Goal: Check status: Check status

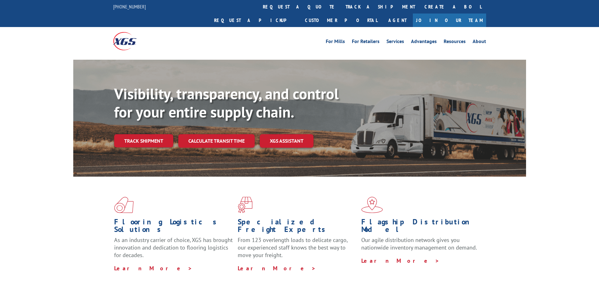
click at [153, 134] on link "Track shipment" at bounding box center [143, 140] width 59 height 13
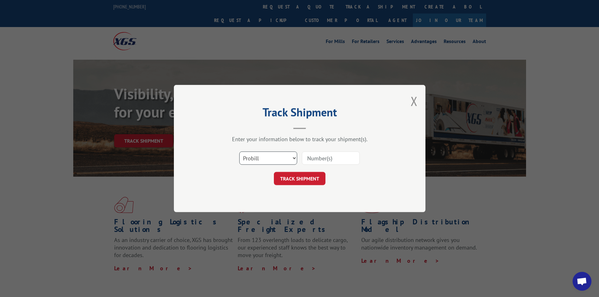
click at [255, 153] on select "Select category... Probill BOL PO" at bounding box center [268, 158] width 58 height 13
select select "po"
click at [239, 152] on select "Select category... Probill BOL PO" at bounding box center [268, 158] width 58 height 13
click at [317, 153] on input at bounding box center [331, 158] width 58 height 13
paste input "42504804"
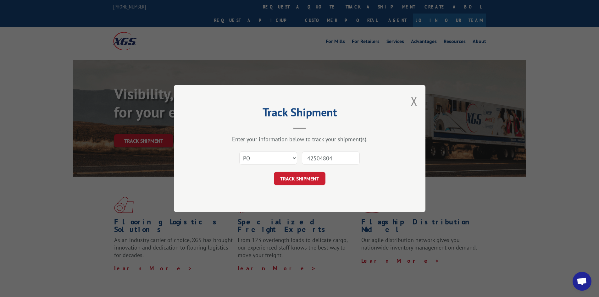
type input "42504804"
click at [313, 177] on button "TRACK SHIPMENT" at bounding box center [300, 178] width 52 height 13
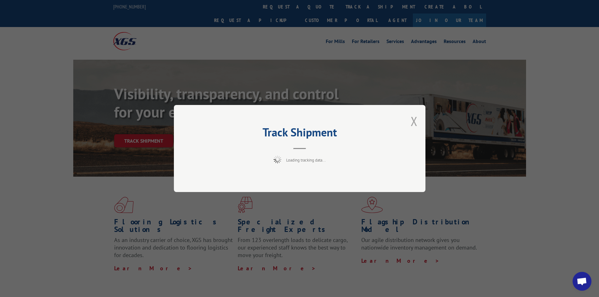
click at [413, 123] on button "Close modal" at bounding box center [414, 121] width 7 height 17
